Goal: Check status: Check status

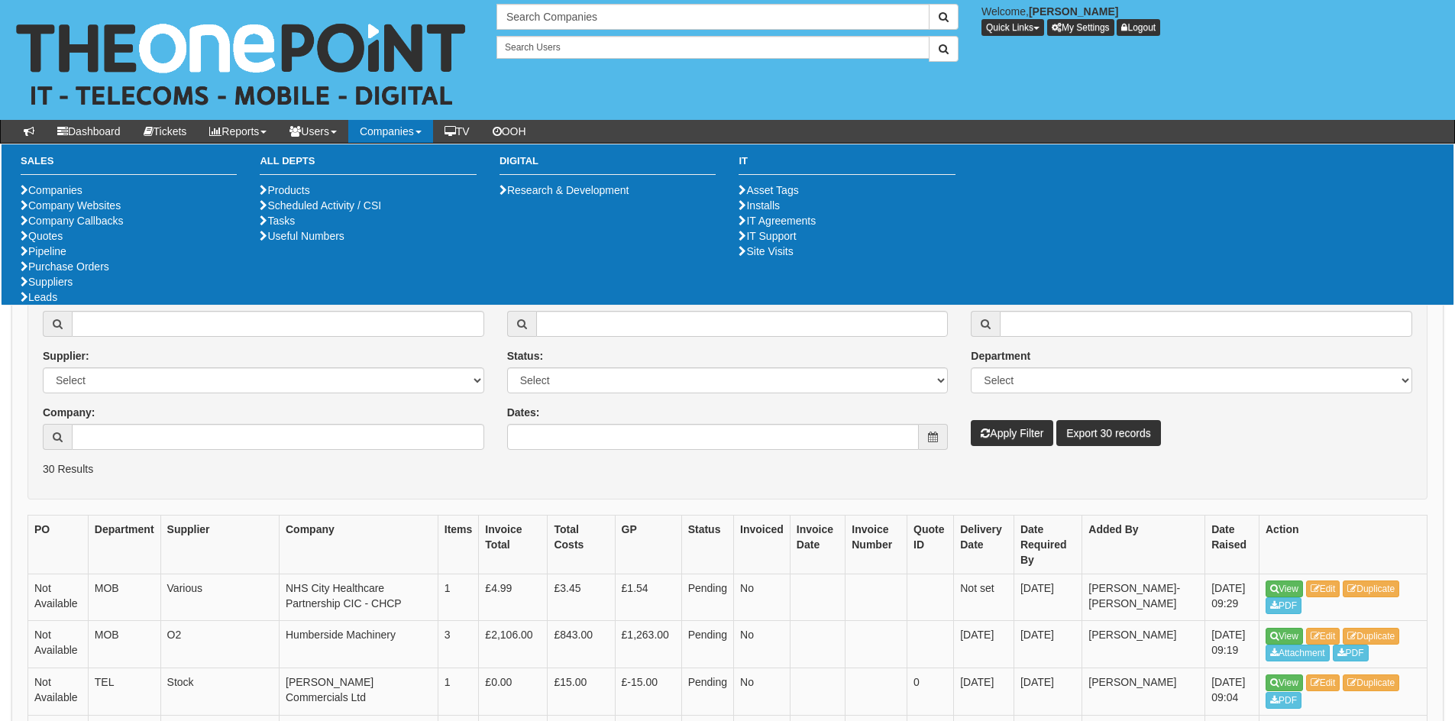
click at [227, 490] on form "PO: Supplier: Select 123 REG.co.uk 1Password 3 4Gon AA Jones Electric Ltd Abzor…" at bounding box center [727, 387] width 1400 height 223
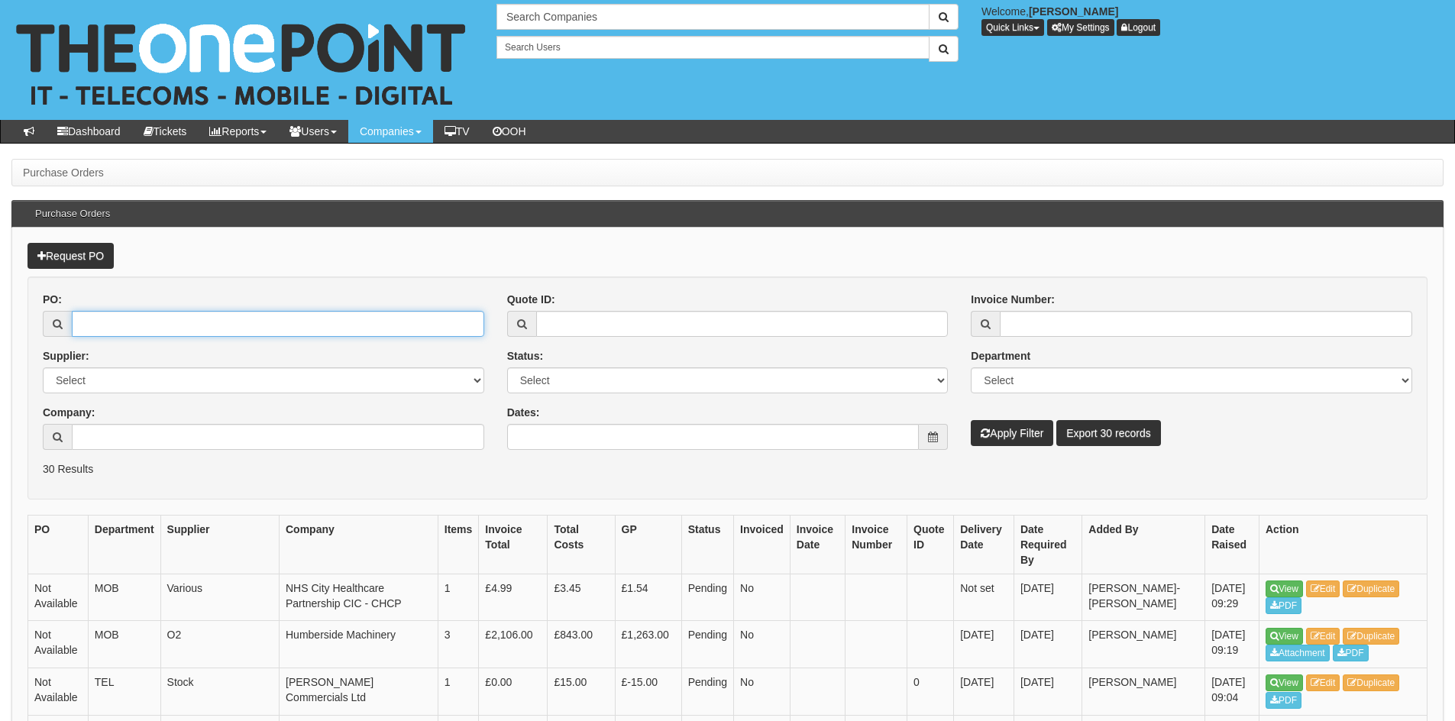
click at [203, 313] on input "PO:" at bounding box center [278, 324] width 412 height 26
paste input "19563"
type input "19563"
click at [1016, 435] on button "Apply Filter" at bounding box center [1012, 433] width 82 height 26
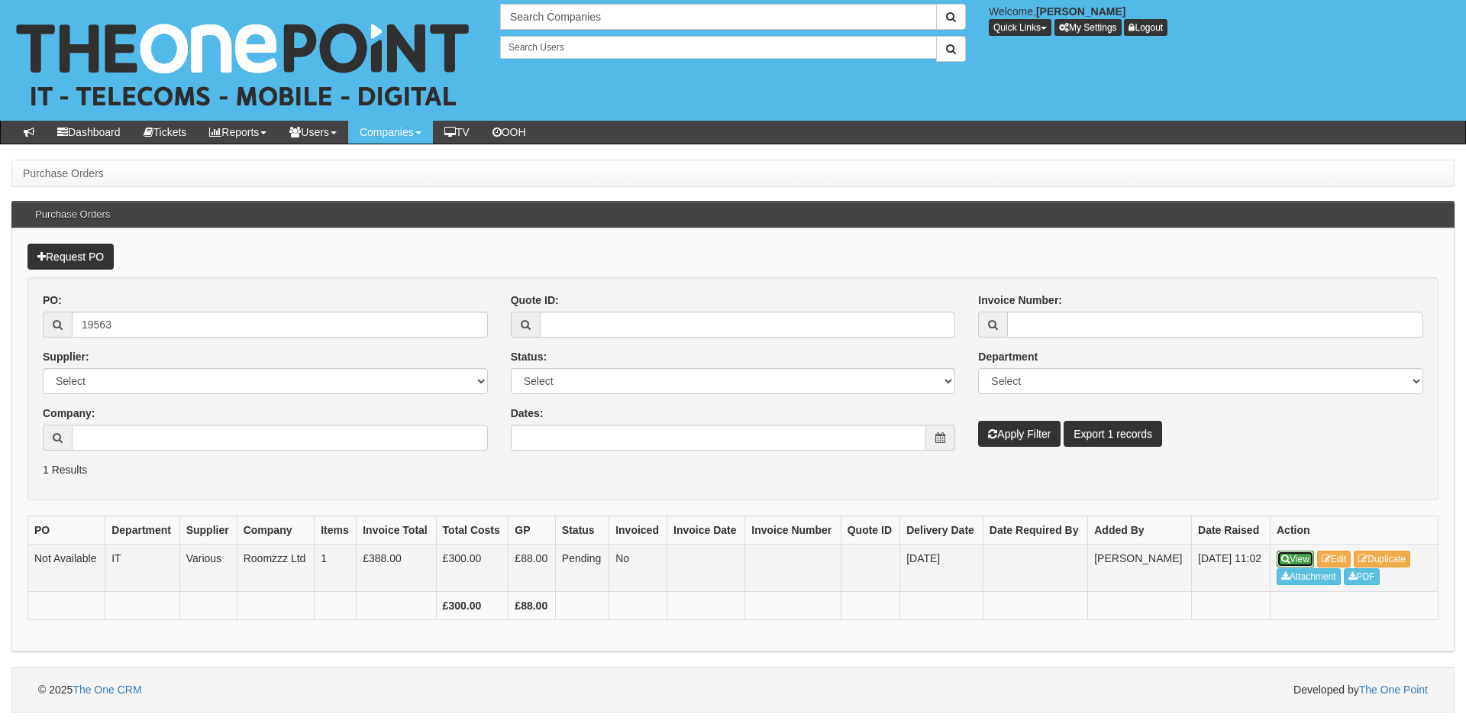
click at [1288, 559] on icon at bounding box center [1286, 559] width 8 height 9
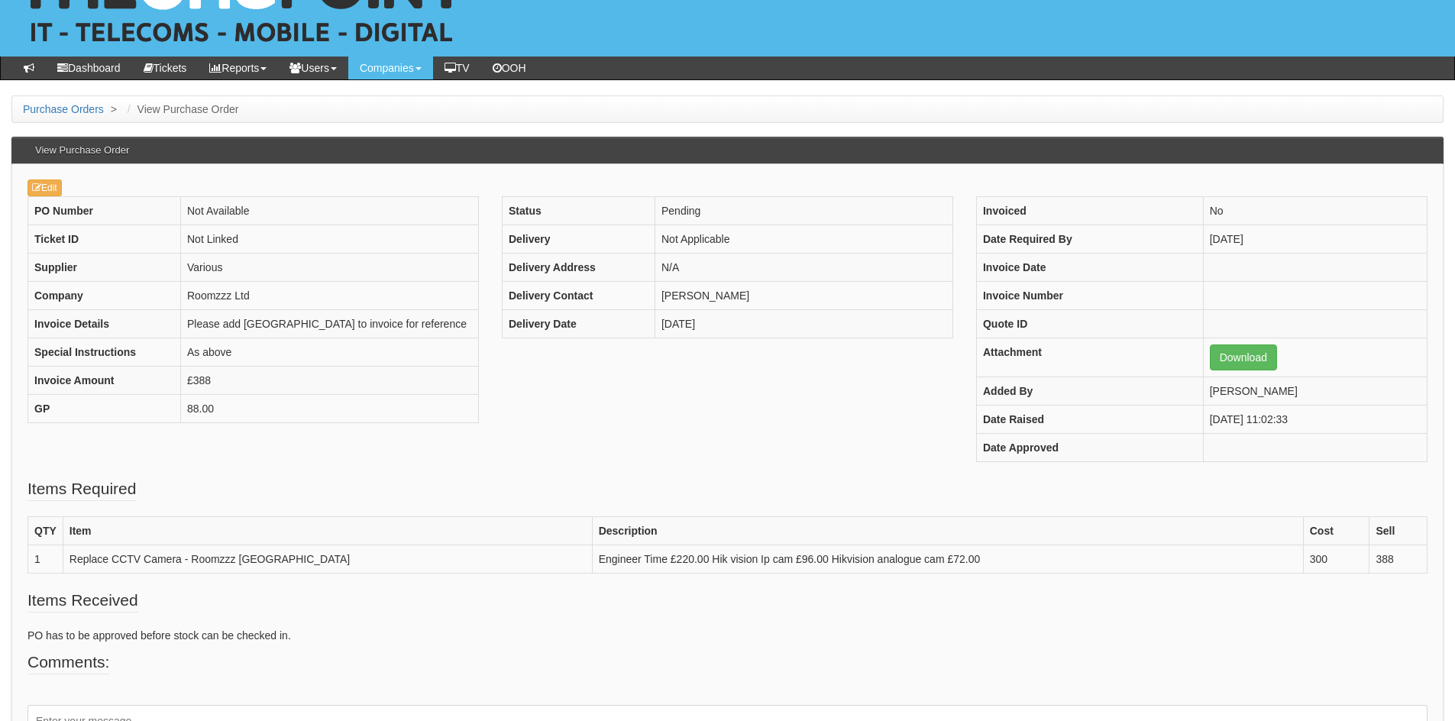
scroll to position [57, 0]
